Goal: Task Accomplishment & Management: Complete application form

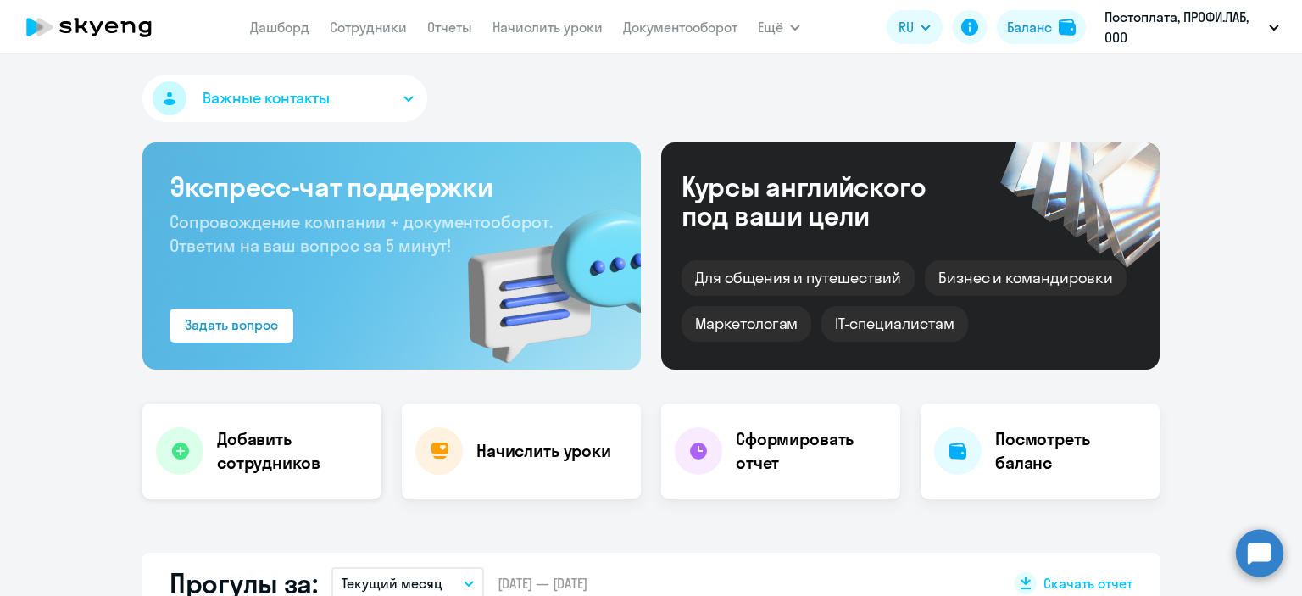
click at [241, 451] on h4 "Добавить сотрудников" at bounding box center [292, 450] width 151 height 47
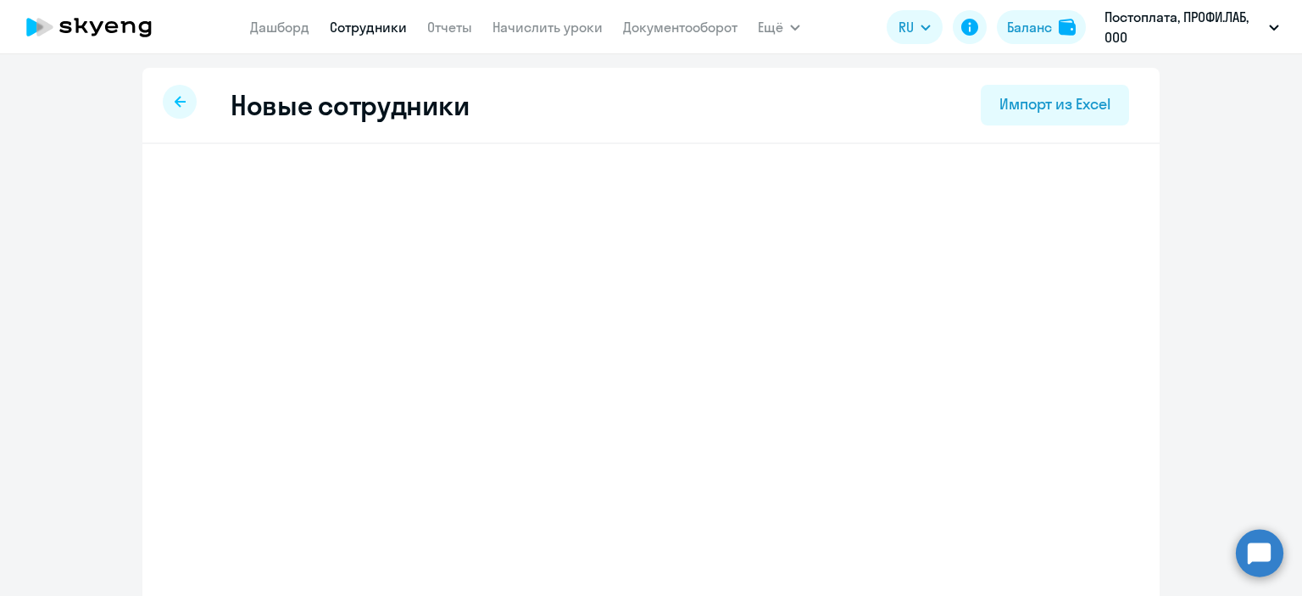
select select "english_adult_not_native_speaker"
select select "3"
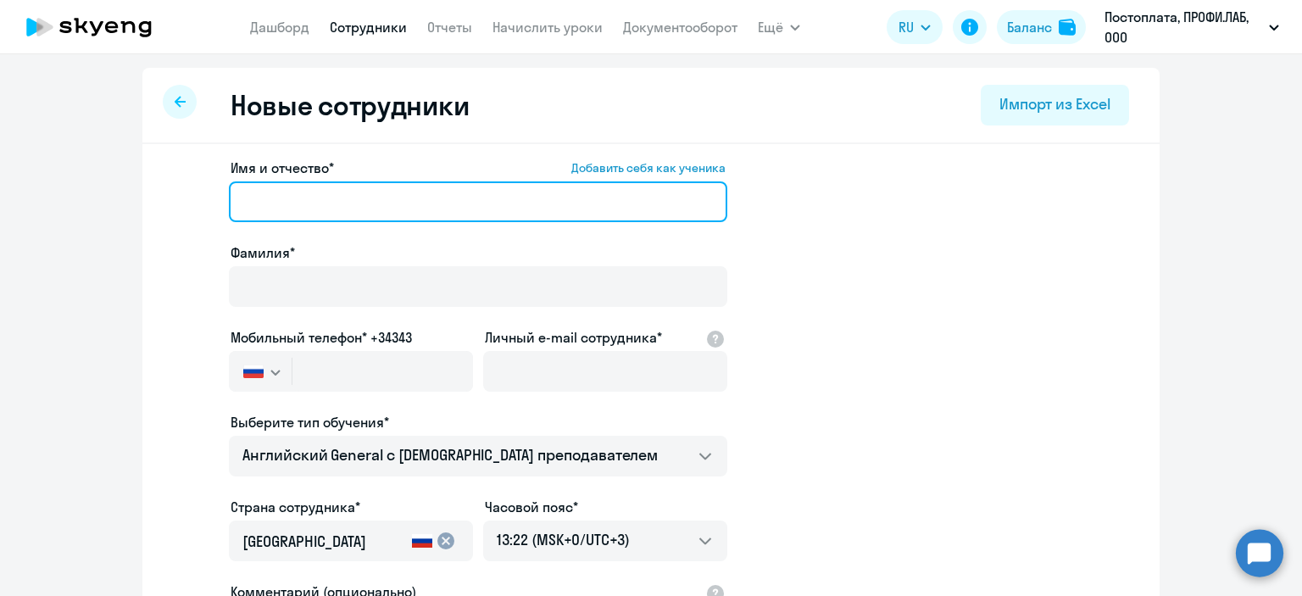
click at [350, 199] on input "Имя и отчество* Добавить себя как ученика" at bounding box center [478, 201] width 498 height 41
type input "[PERSON_NAME]"
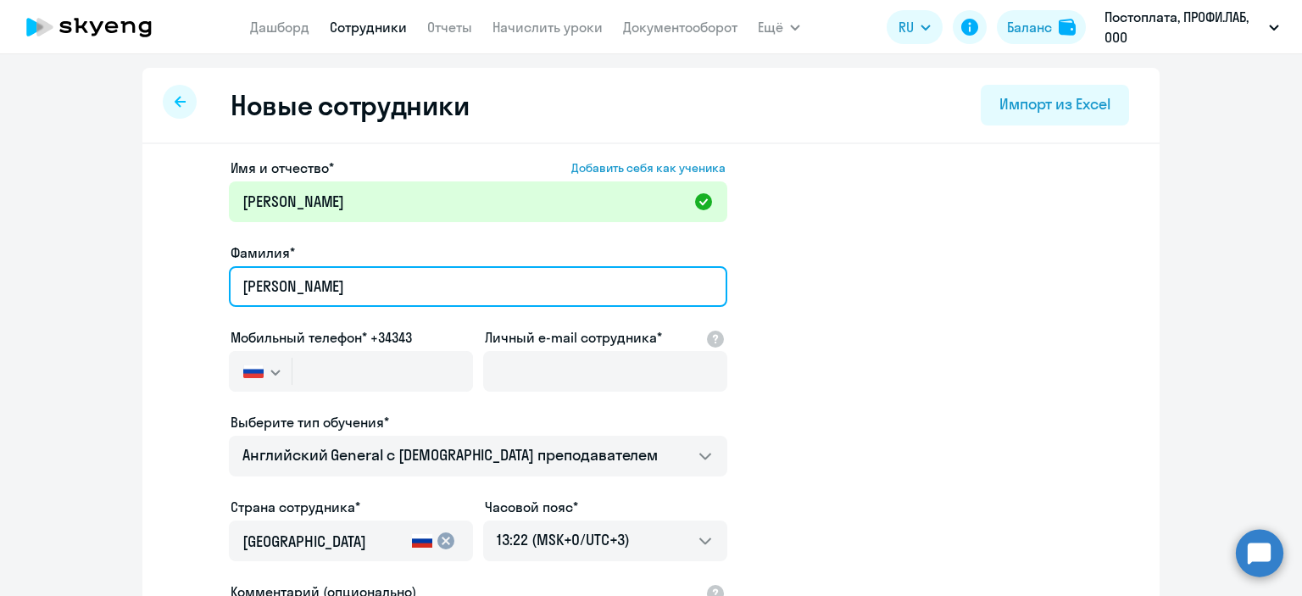
type input "[PERSON_NAME]"
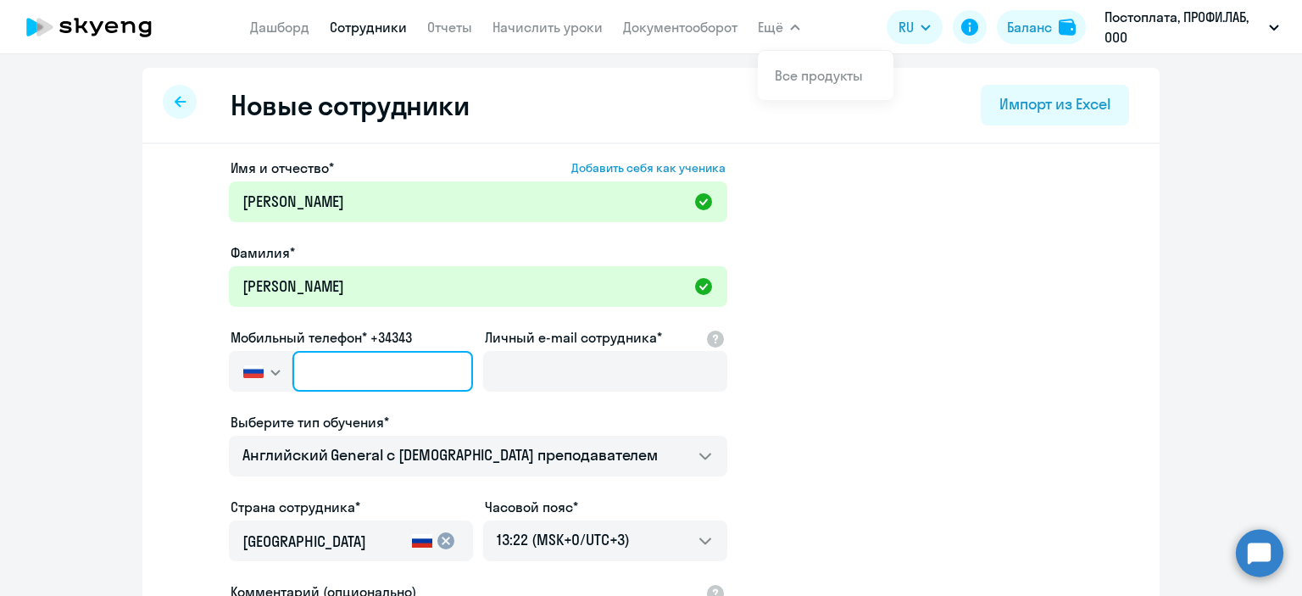
drag, startPoint x: 348, startPoint y: 372, endPoint x: 355, endPoint y: 368, distance: 8.7
click at [349, 371] on input "text" at bounding box center [382, 371] width 181 height 41
paste input "[PHONE_NUMBER]"
type input "[PHONE_NUMBER]"
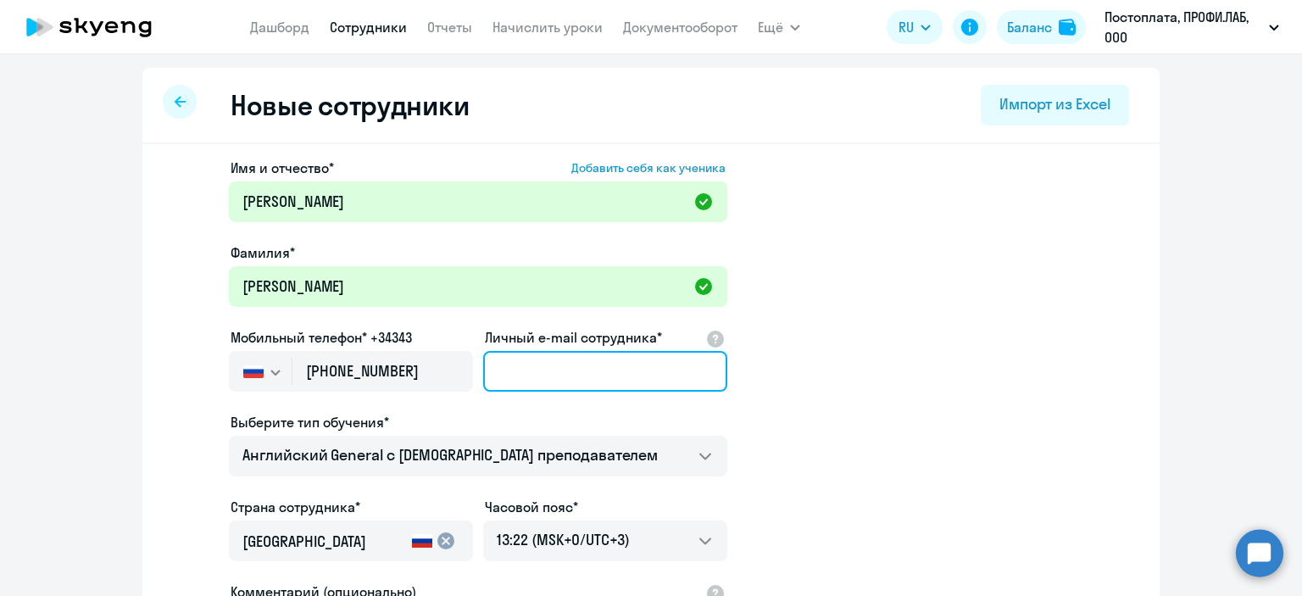
drag, startPoint x: 627, startPoint y: 367, endPoint x: 638, endPoint y: 367, distance: 11.0
click at [627, 367] on input "Личный e-mail сотрудника*" at bounding box center [605, 371] width 244 height 41
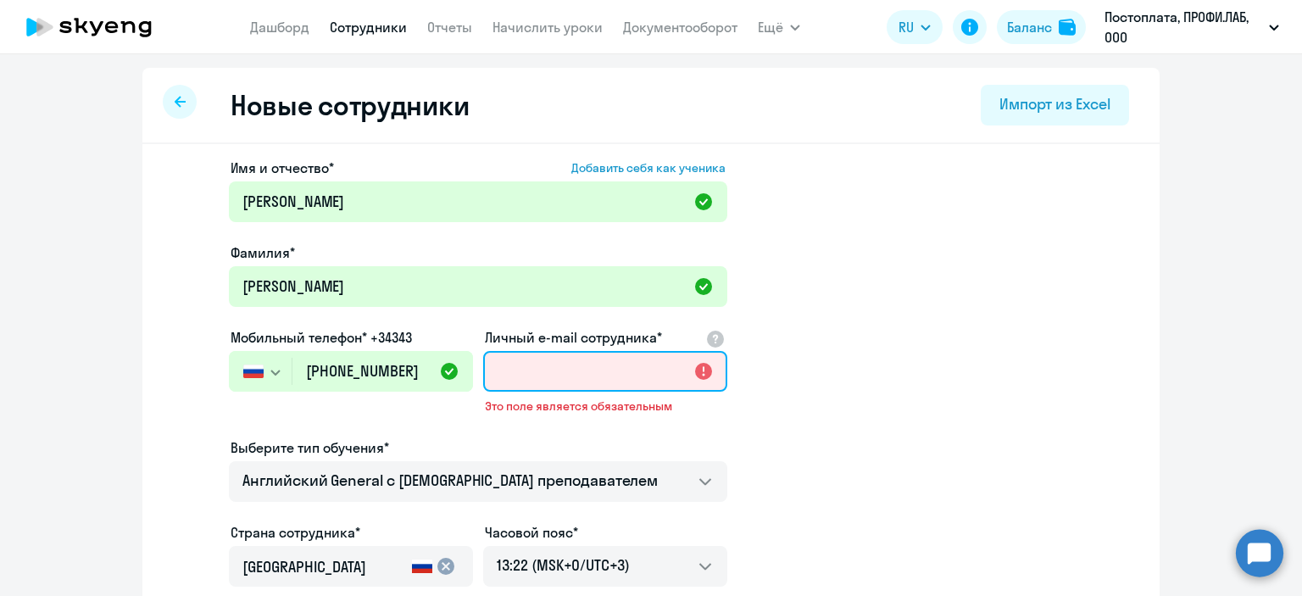
paste input "[EMAIL_ADDRESS][DOMAIN_NAME]"
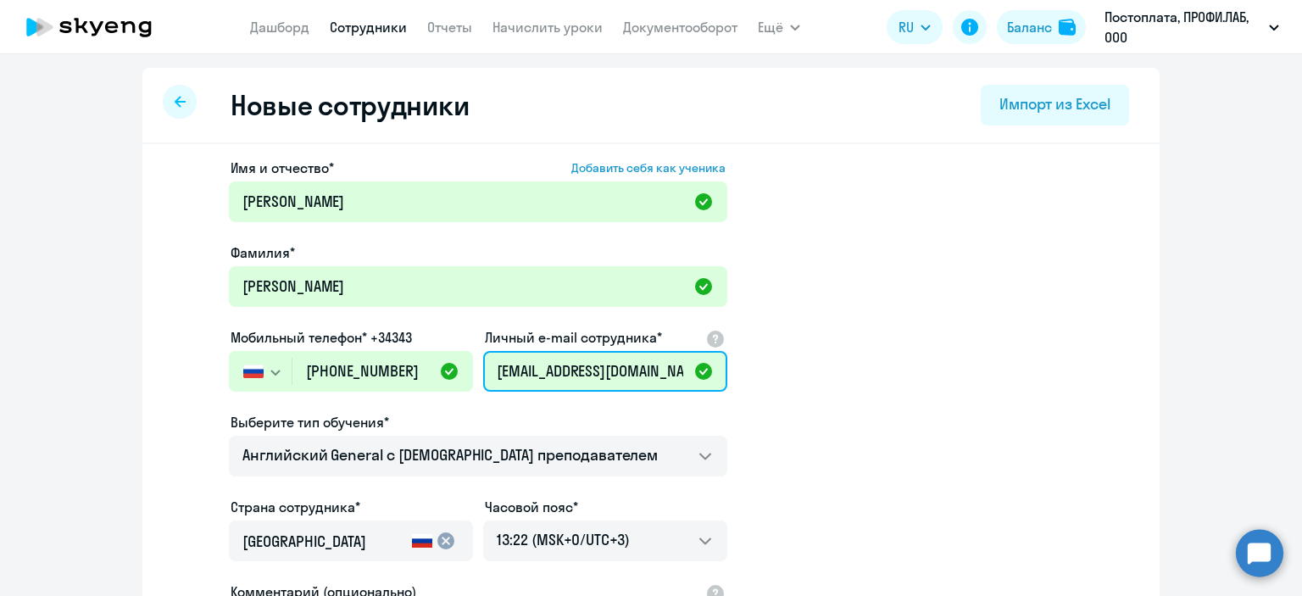
type input "[EMAIL_ADDRESS][DOMAIN_NAME]"
click at [926, 366] on app-new-student-form "Имя и отчество* Добавить себя как ученика [PERSON_NAME]* [PERSON_NAME] телефон*…" at bounding box center [651, 460] width 963 height 604
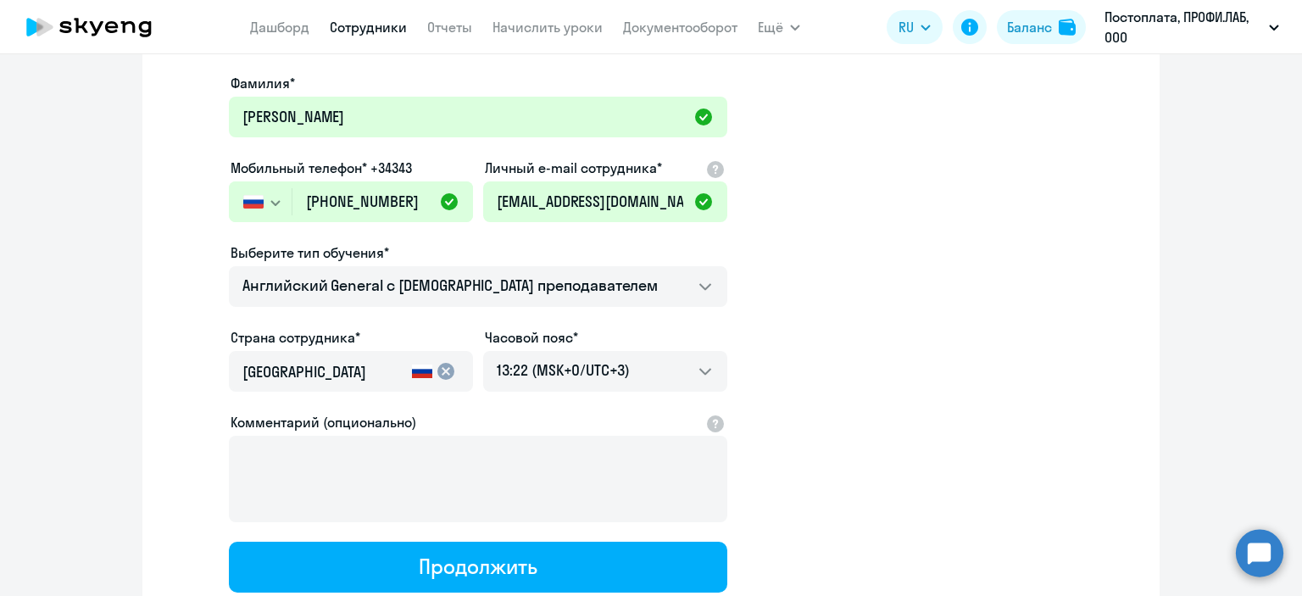
scroll to position [254, 0]
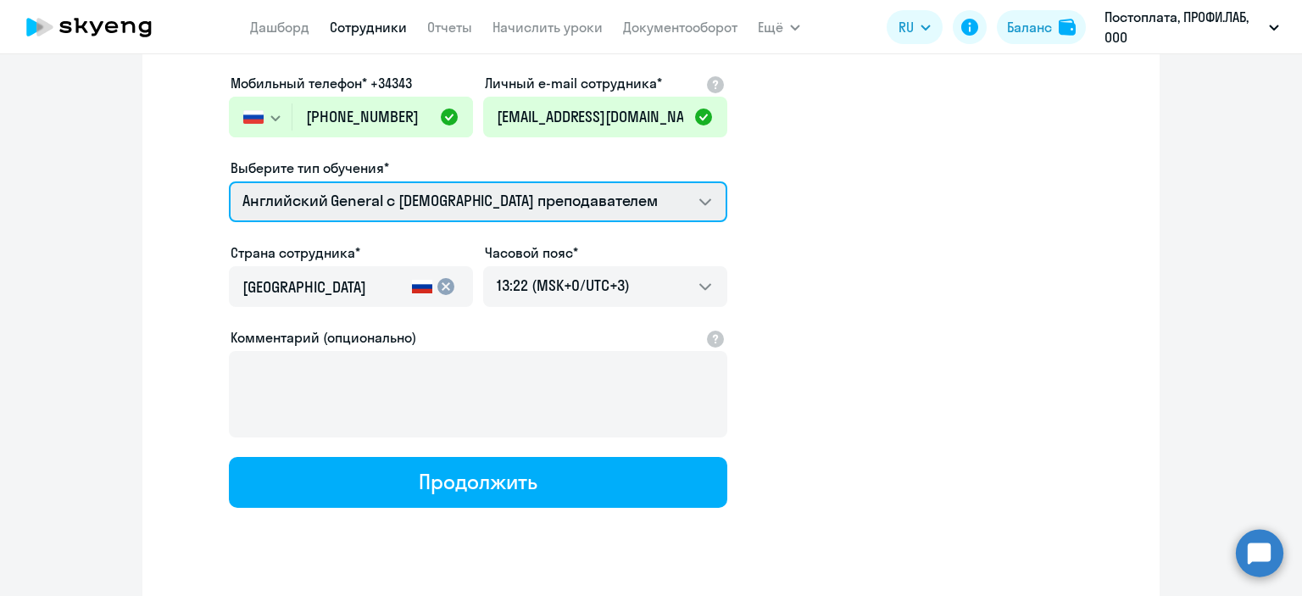
click at [612, 194] on select "Английский General с [DEMOGRAPHIC_DATA] преподавателем" at bounding box center [478, 201] width 498 height 41
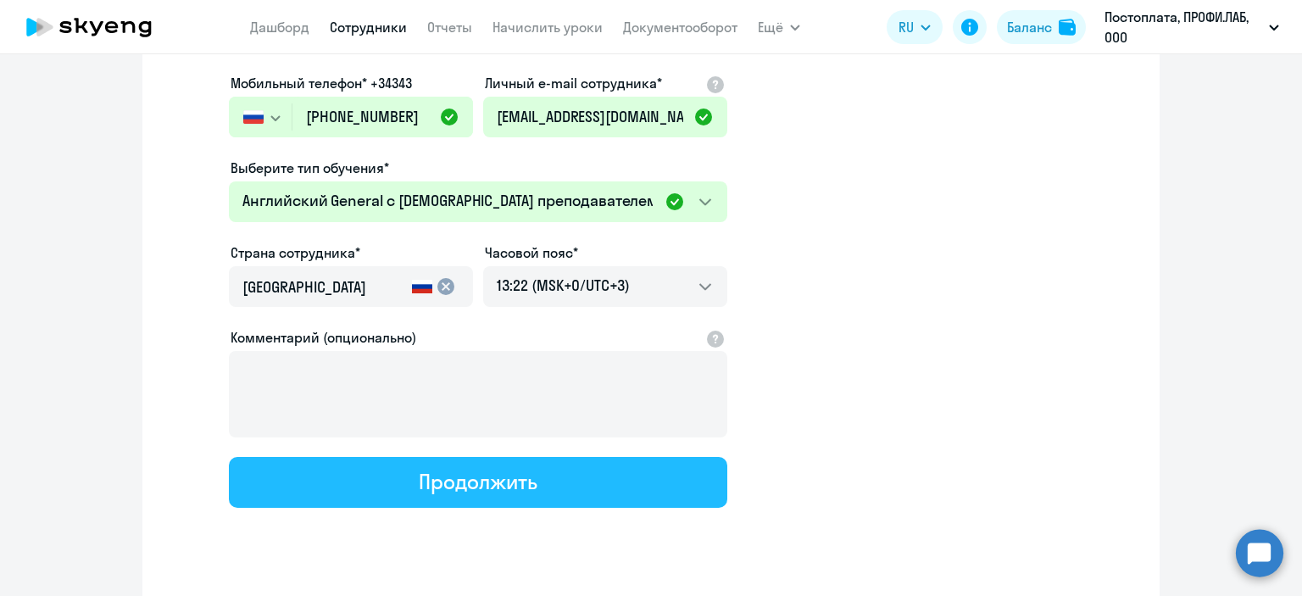
click at [488, 487] on div "Продолжить" at bounding box center [478, 481] width 118 height 27
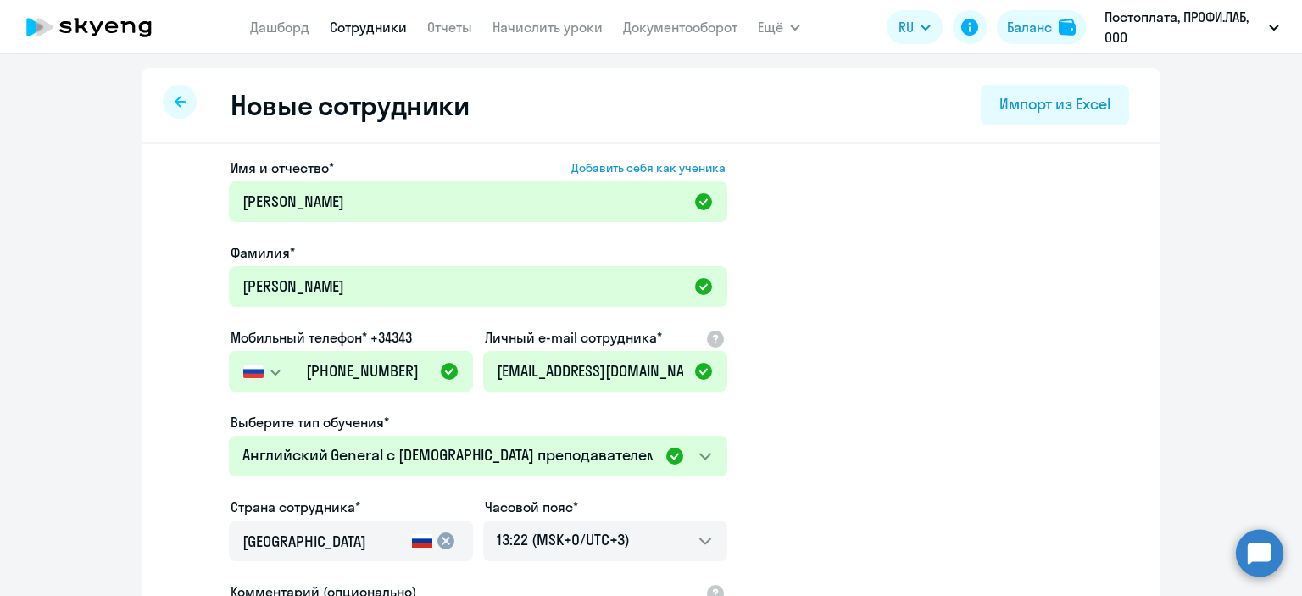
select select "english_adult_not_native_speaker"
select select "3"
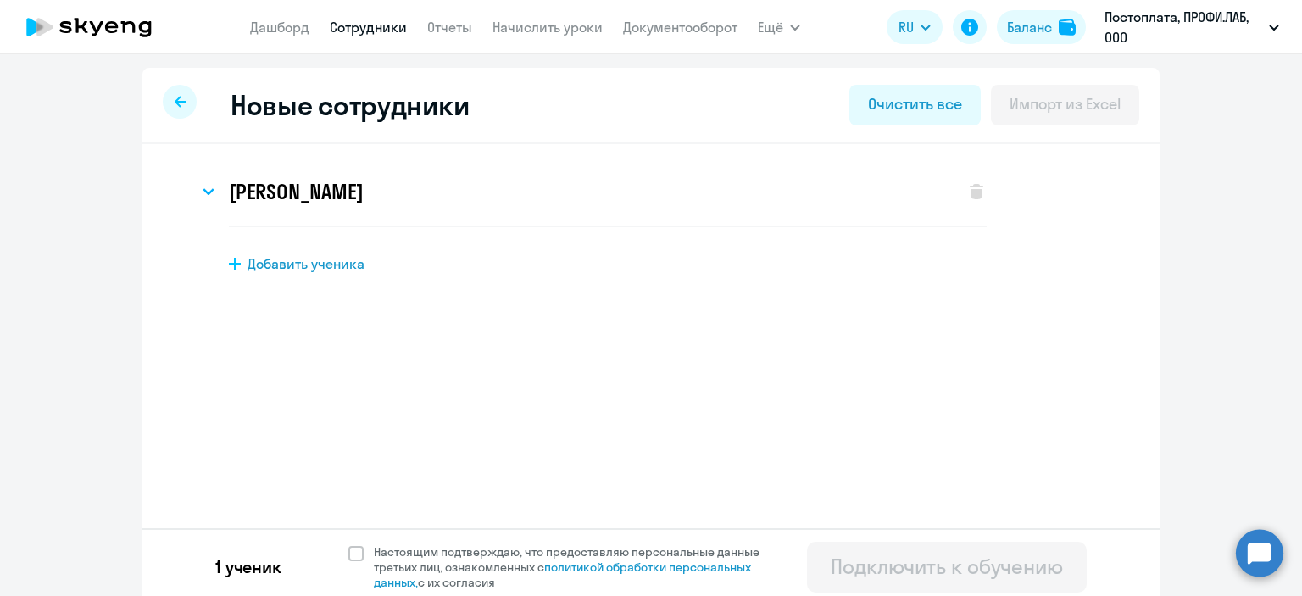
scroll to position [8, 0]
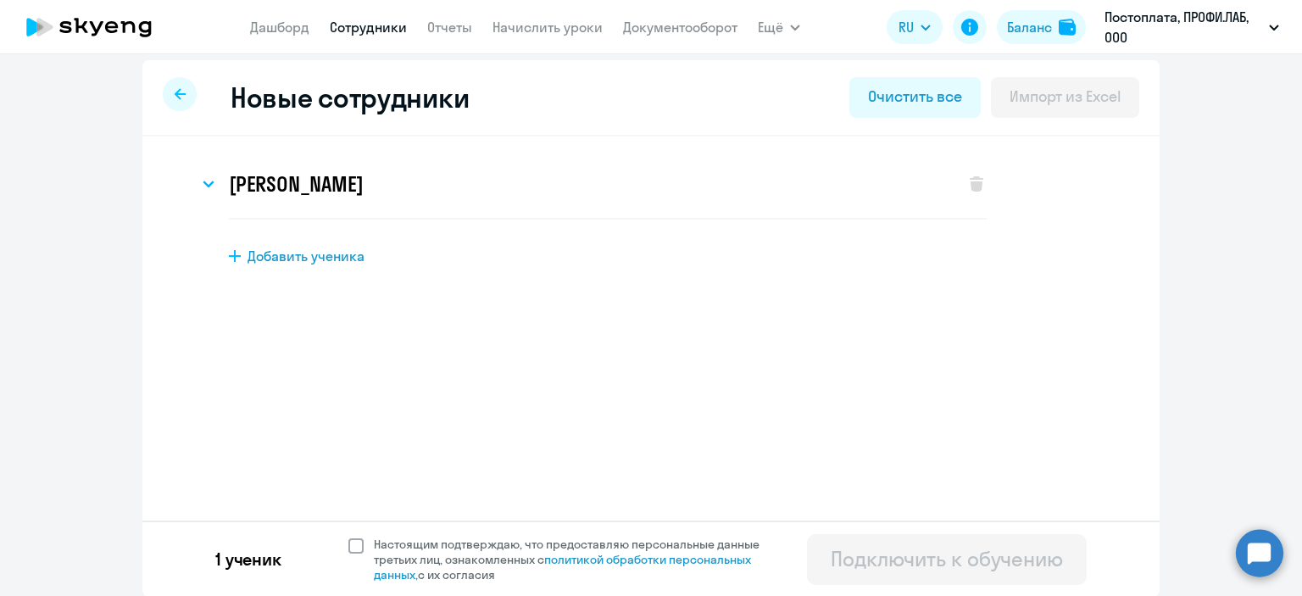
click at [348, 542] on span at bounding box center [355, 545] width 15 height 15
click at [348, 537] on input "Настоящим подтверждаю, что предоставляю персональные данные третьих лиц, ознако…" at bounding box center [348, 536] width 1 height 1
checkbox input "true"
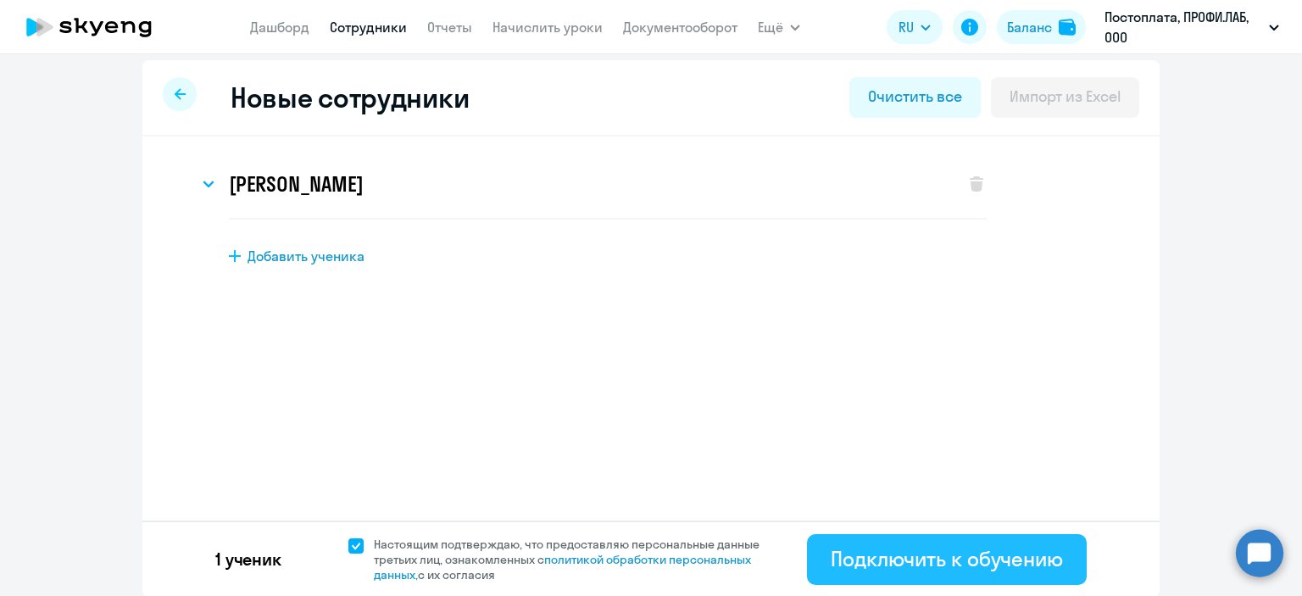
click at [1004, 549] on div "Подключить к обучению" at bounding box center [947, 558] width 232 height 27
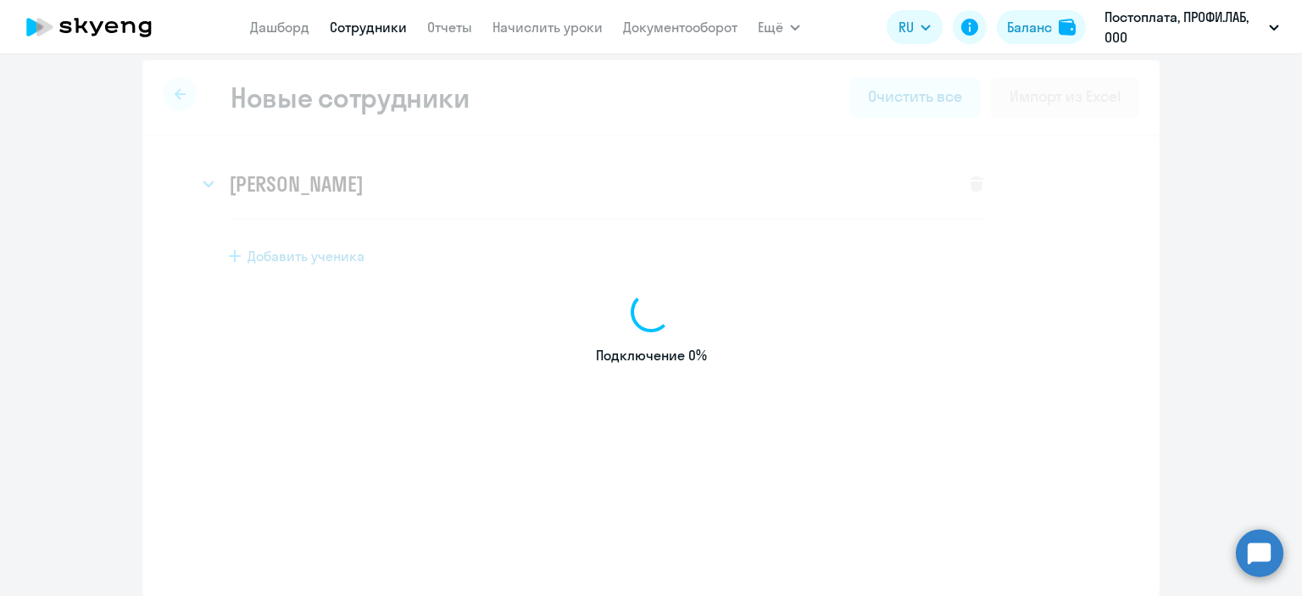
select select "english_adult_not_native_speaker"
select select "3"
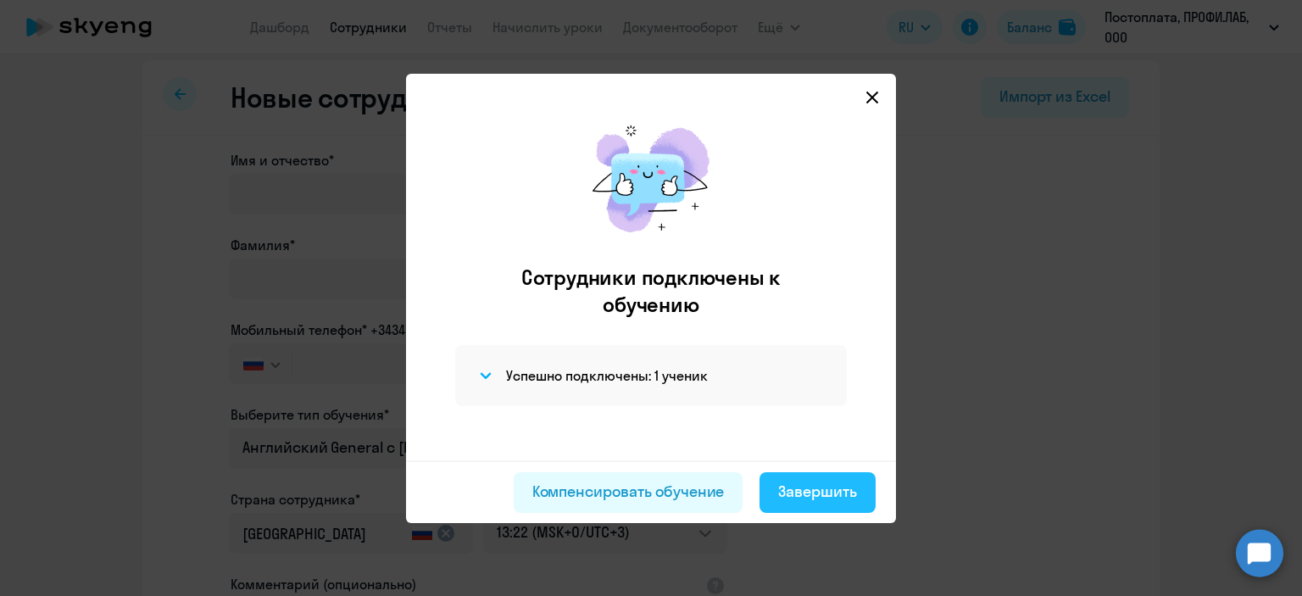
click at [842, 487] on div "Завершить" at bounding box center [817, 492] width 79 height 22
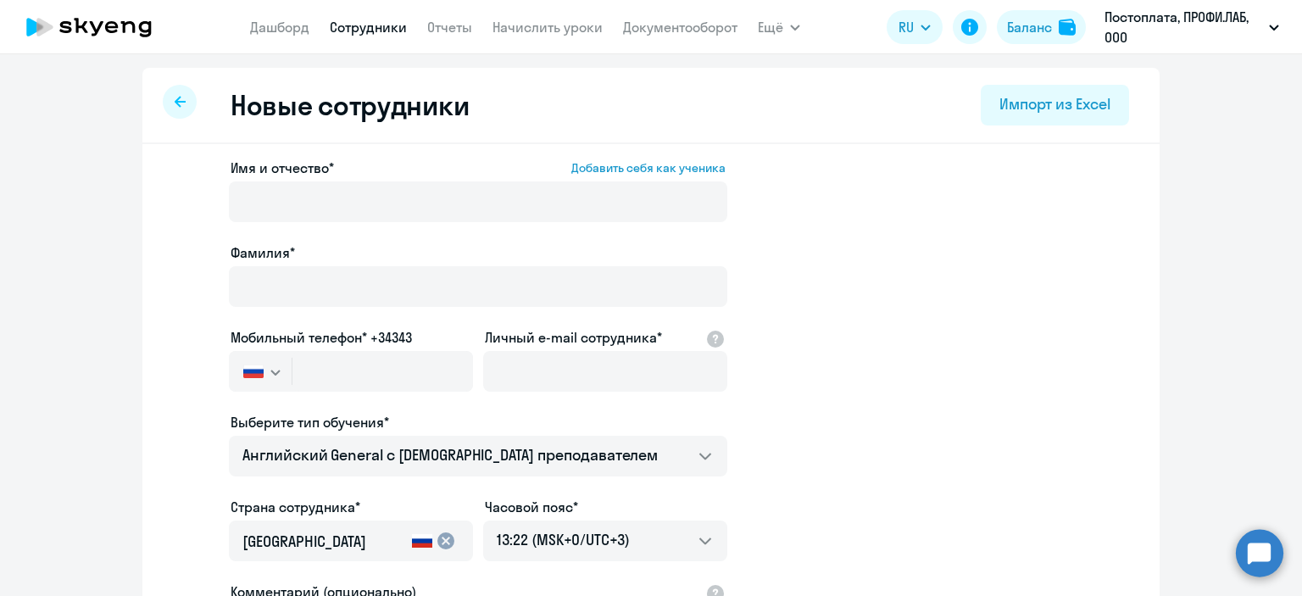
select select "30"
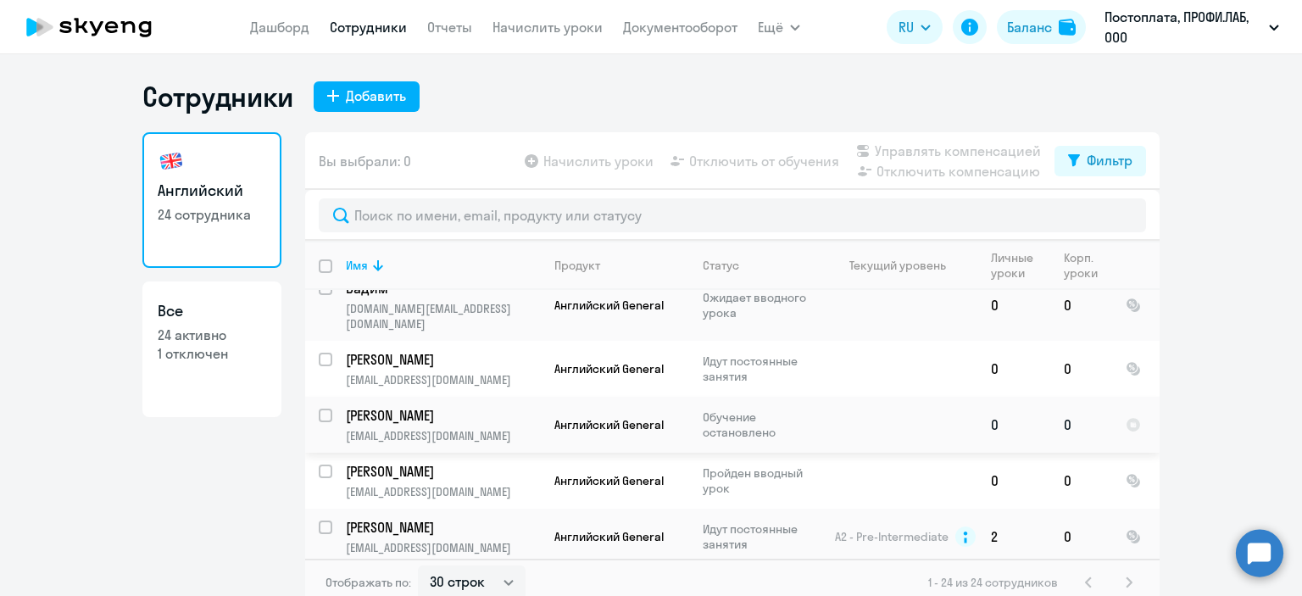
scroll to position [1017, 0]
